Goal: Information Seeking & Learning: Learn about a topic

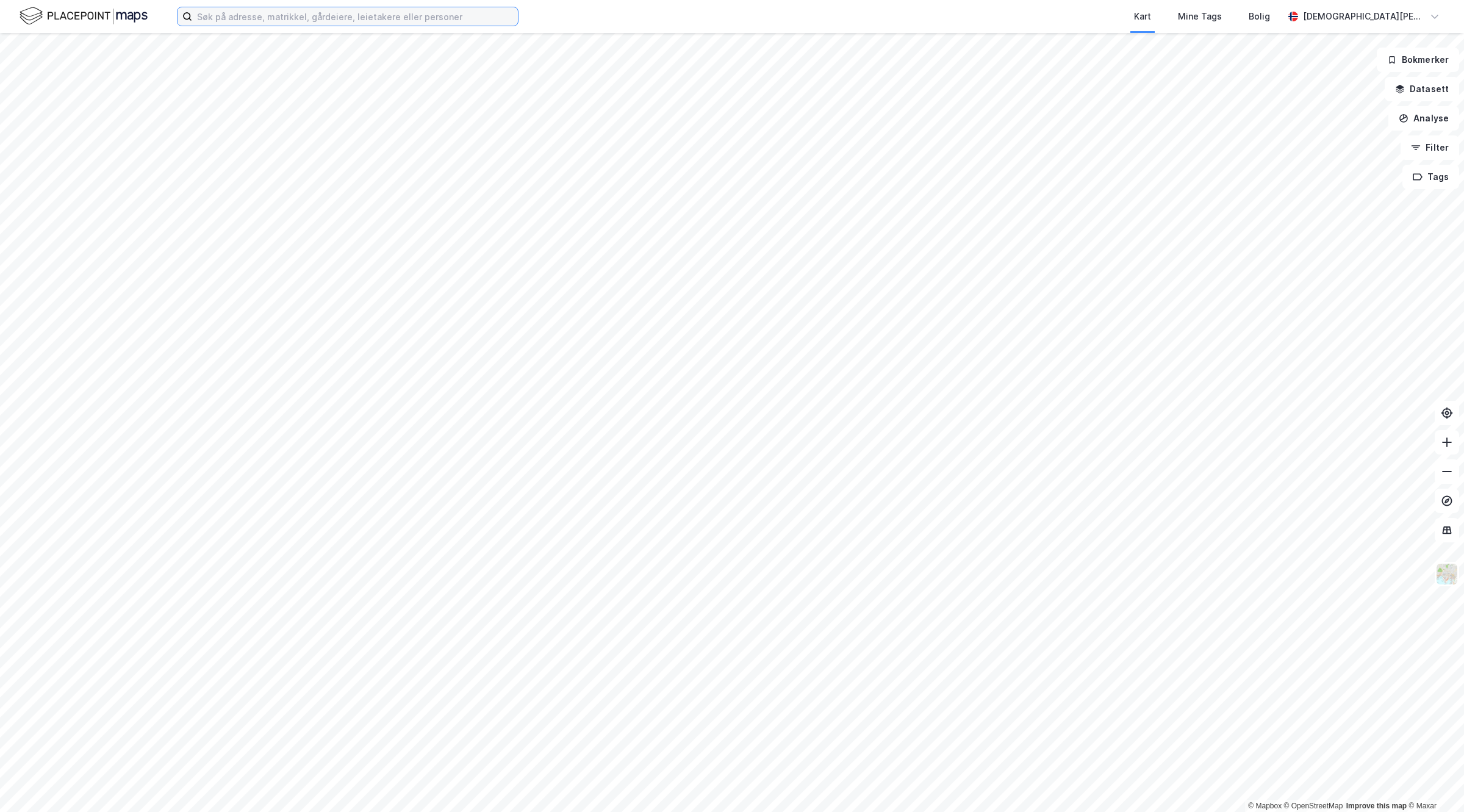
click at [283, 17] on input at bounding box center [355, 17] width 326 height 18
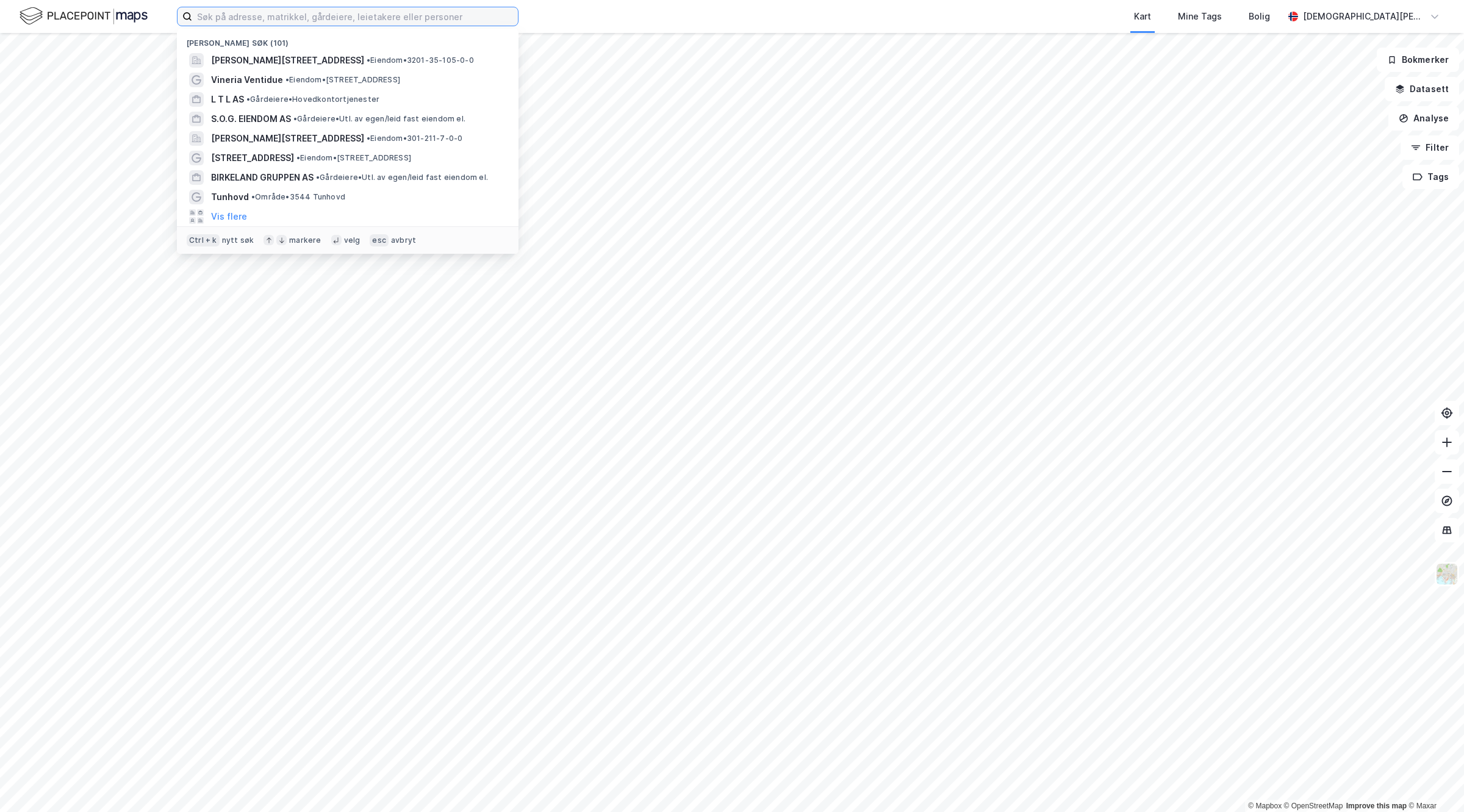
paste input "[STREET_ADDRESS]"
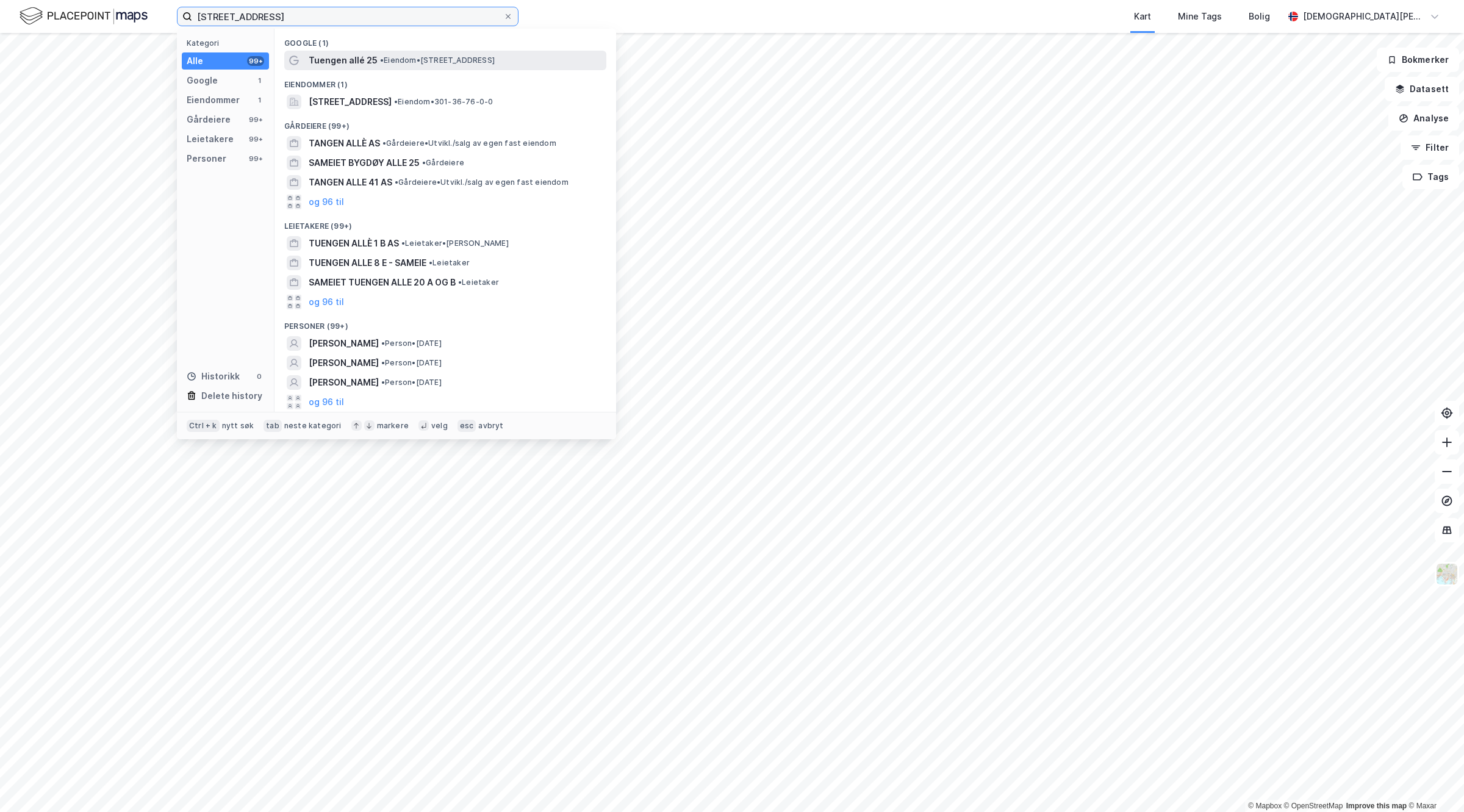
type input "[STREET_ADDRESS]"
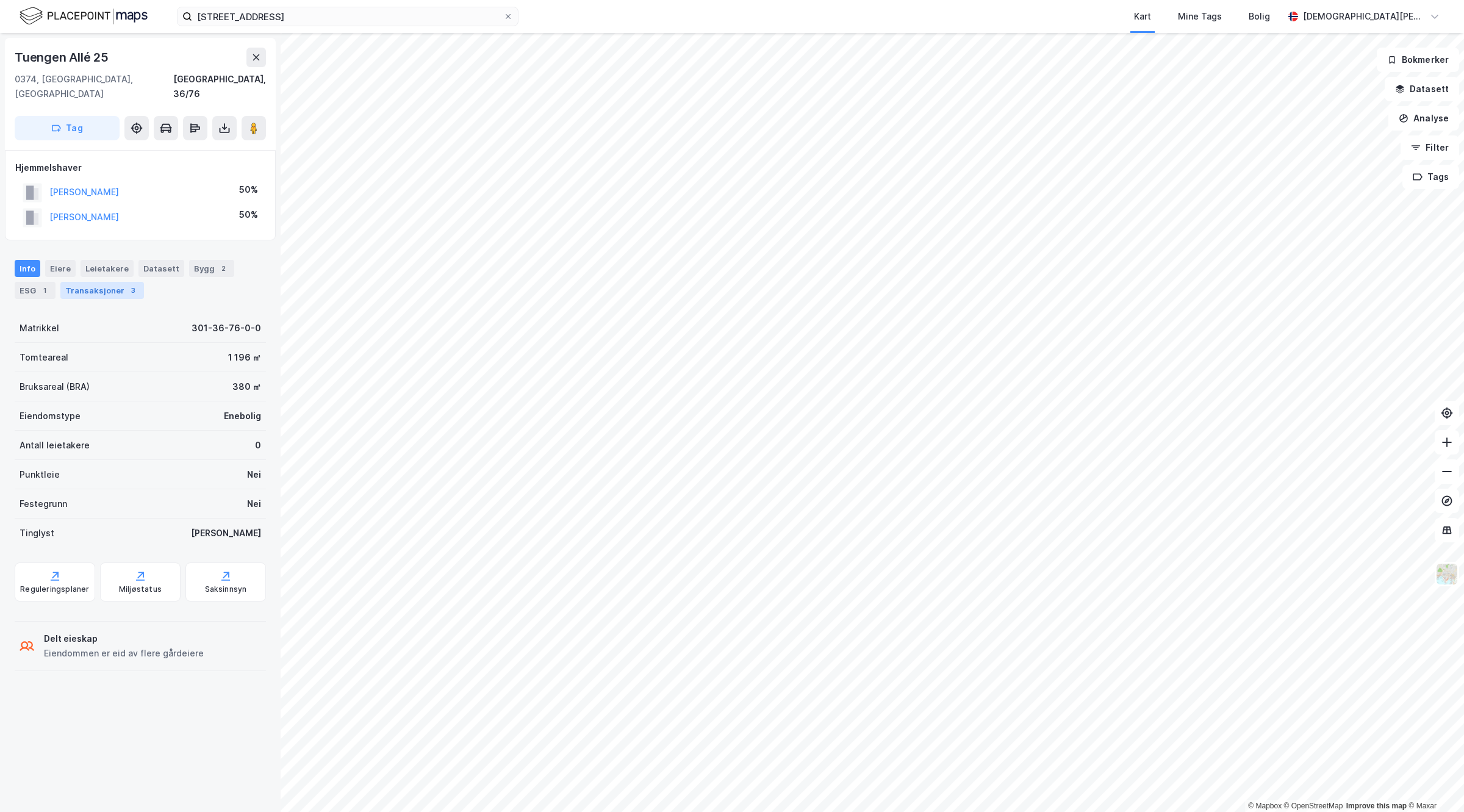
click at [119, 282] on div "Transaksjoner 3" at bounding box center [102, 290] width 84 height 17
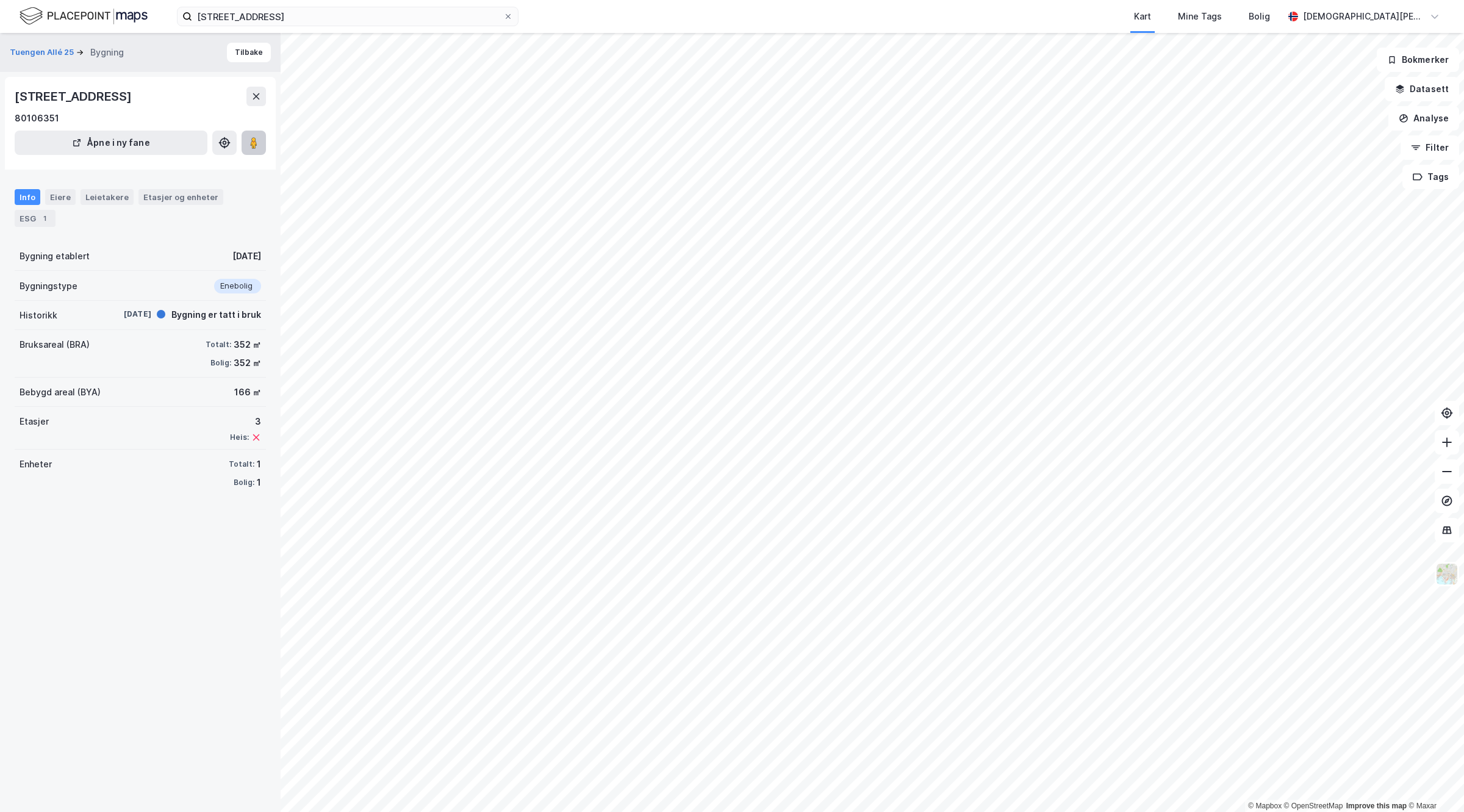
click at [265, 145] on button at bounding box center [253, 143] width 24 height 24
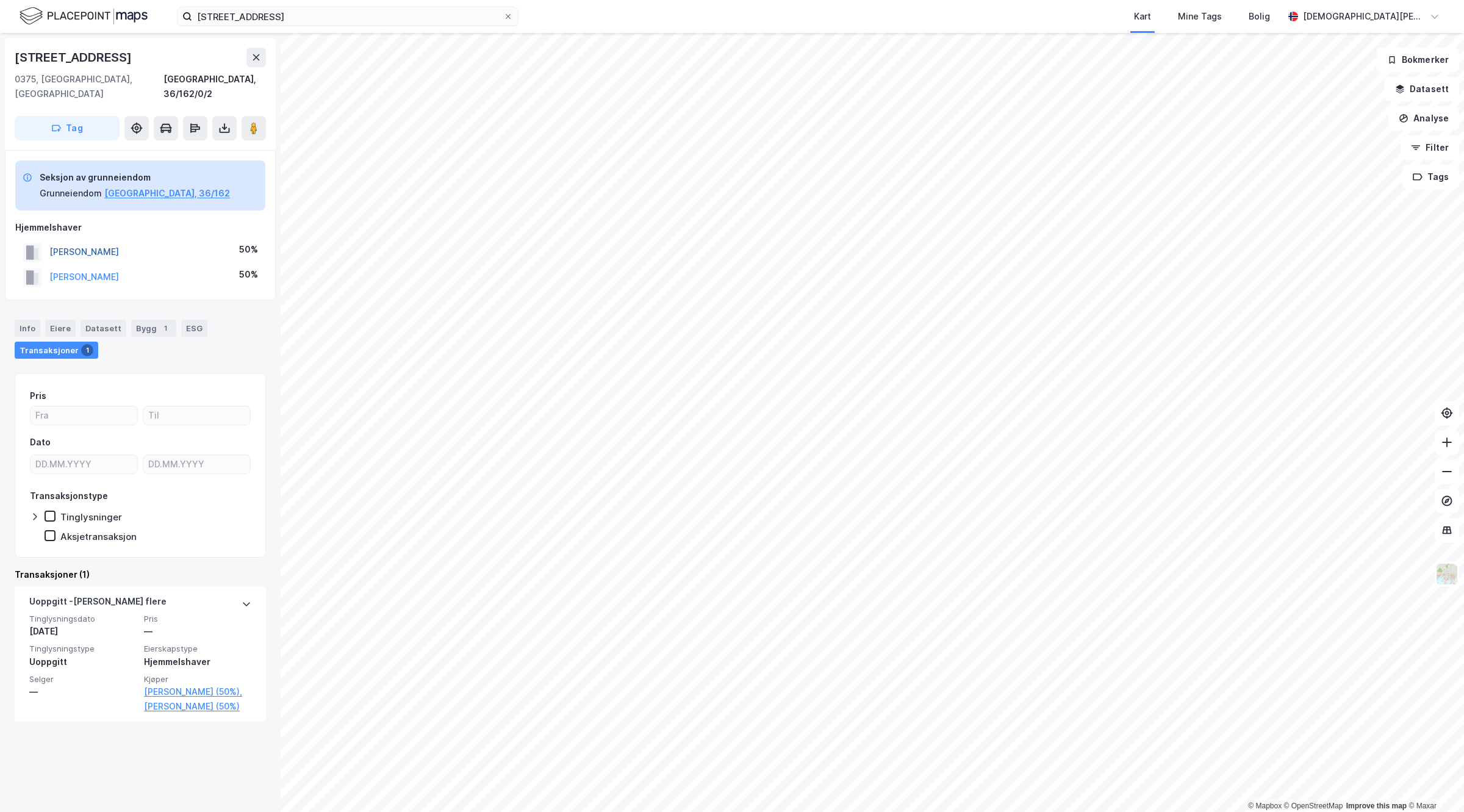
click at [0, 0] on button "EVJEN FREDRIK" at bounding box center [0, 0] width 0 height 0
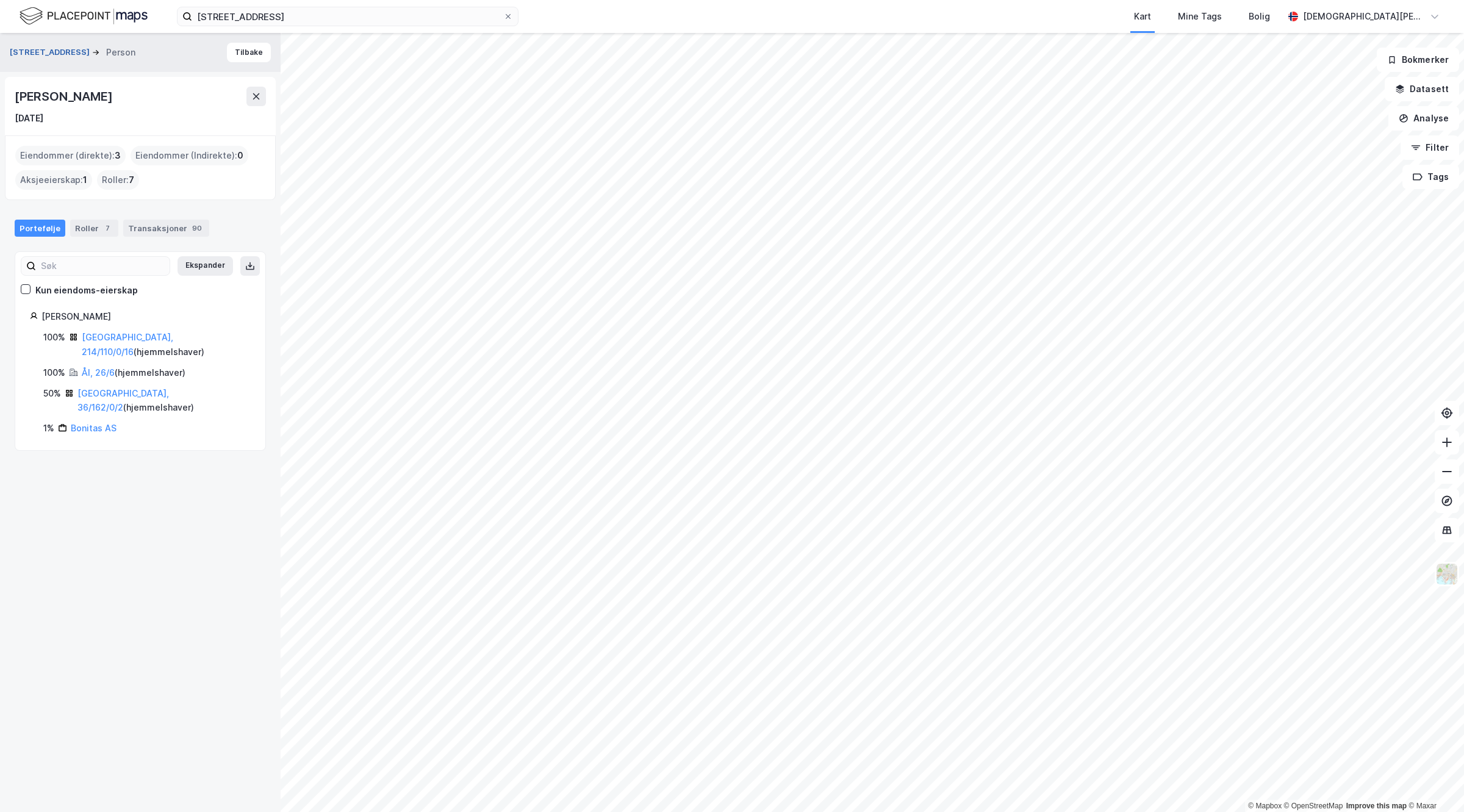
click at [29, 55] on button "Hjørungveien 12" at bounding box center [51, 52] width 82 height 12
